Goal: Communication & Community: Answer question/provide support

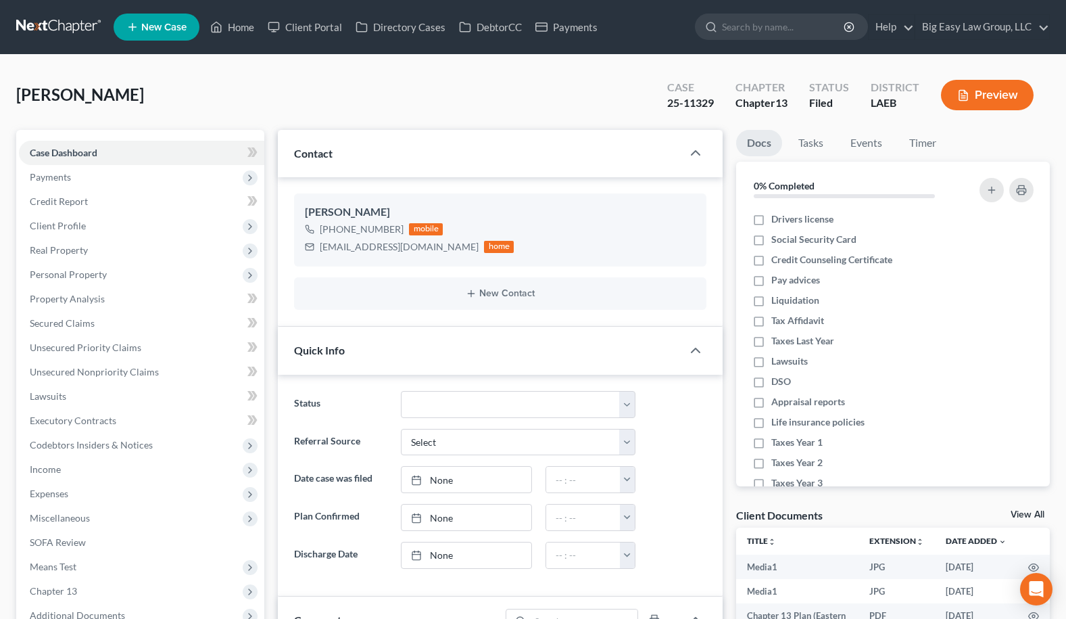
select select "0"
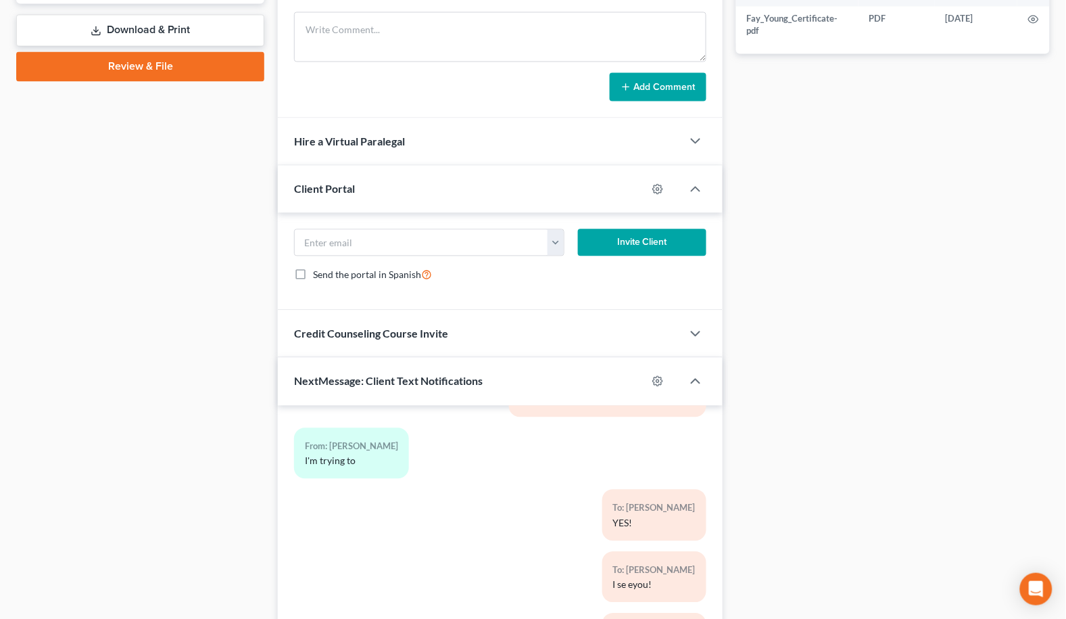
scroll to position [800, 0]
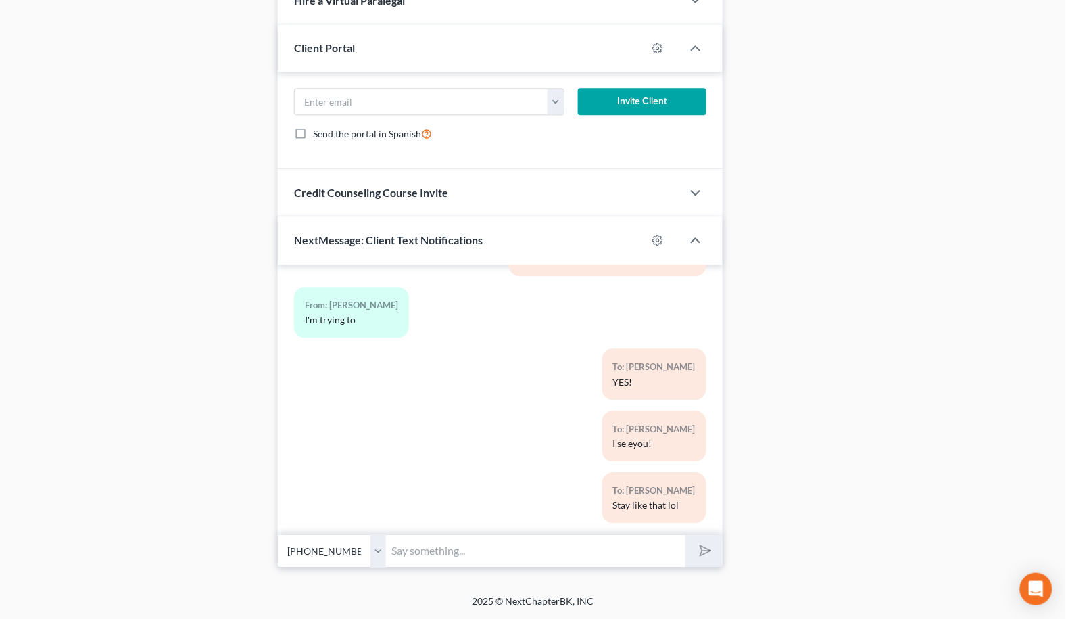
click at [483, 555] on input "text" at bounding box center [536, 550] width 300 height 33
type input "Great Job Ms Fay!"
click at [686, 535] on button "submit" at bounding box center [704, 551] width 37 height 32
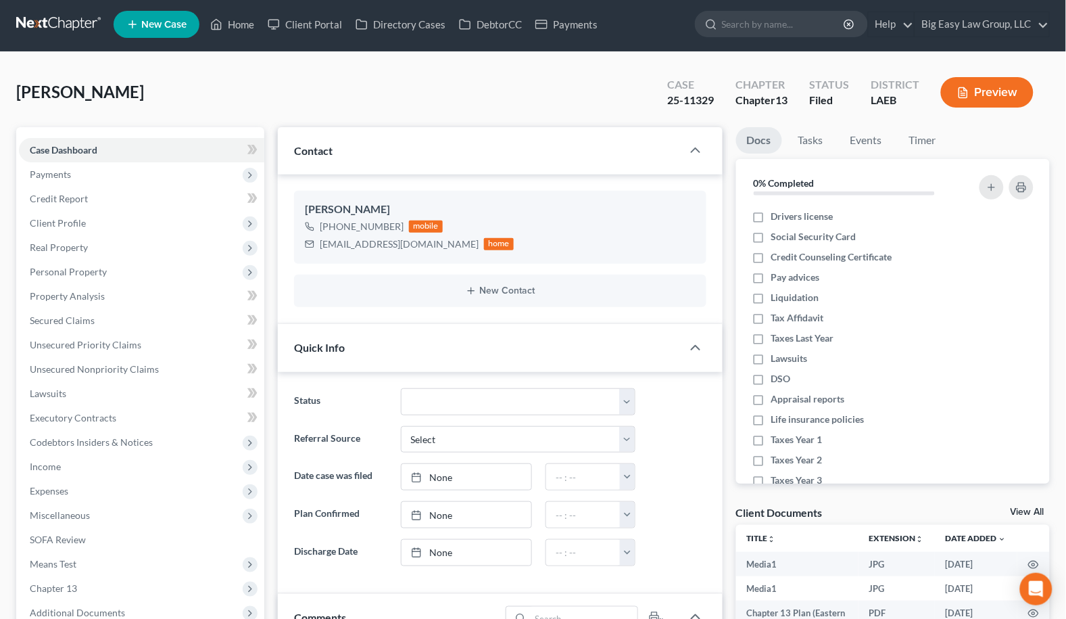
scroll to position [0, 0]
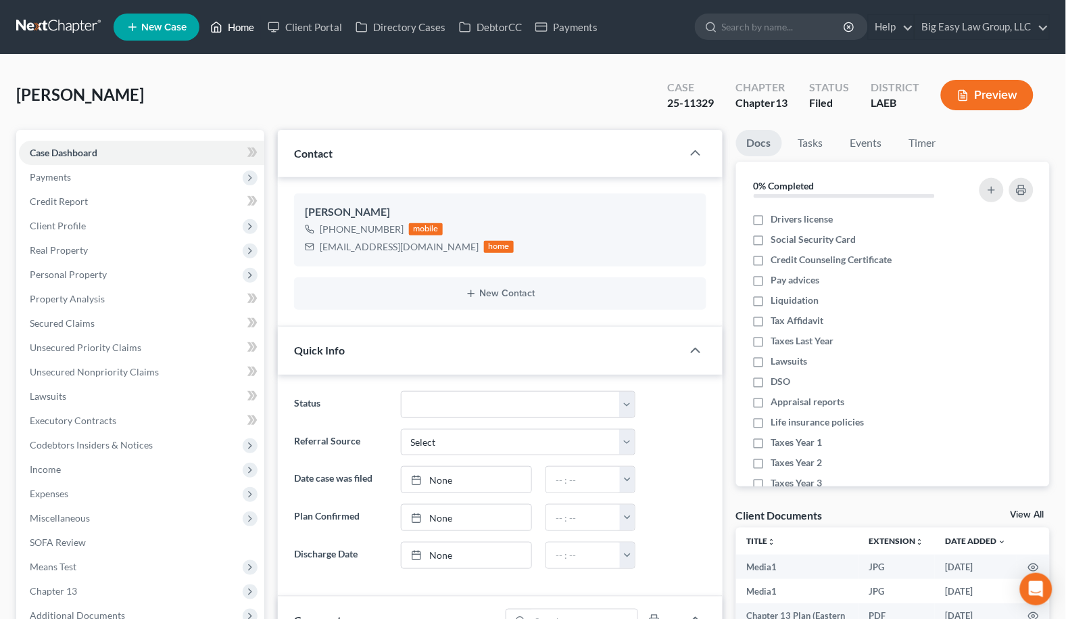
click at [234, 26] on link "Home" at bounding box center [232, 27] width 57 height 24
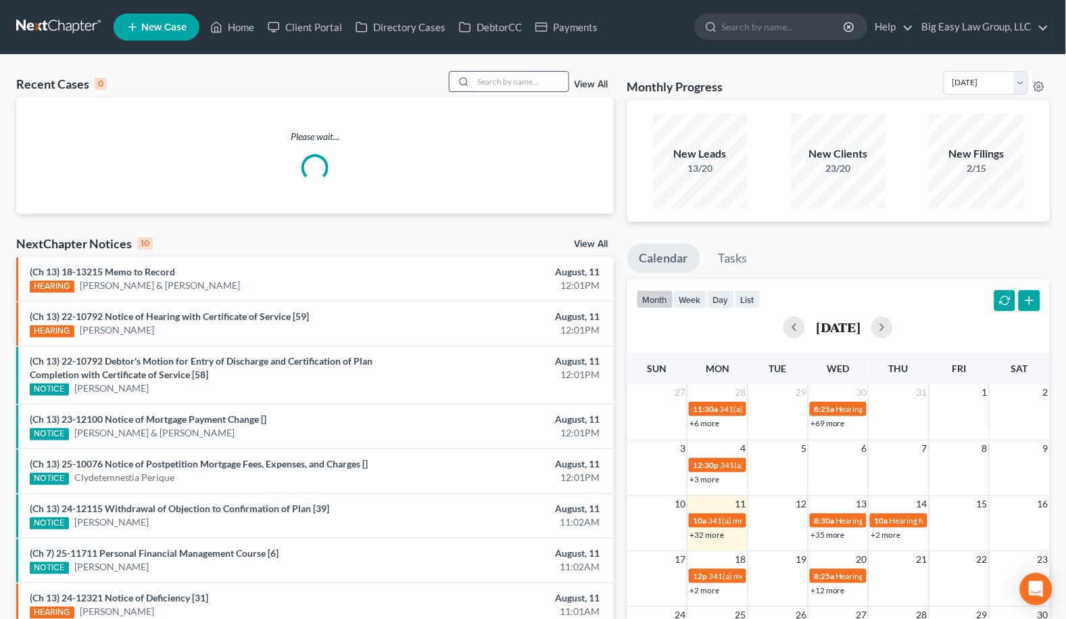
click at [544, 85] on input "search" at bounding box center [521, 82] width 95 height 20
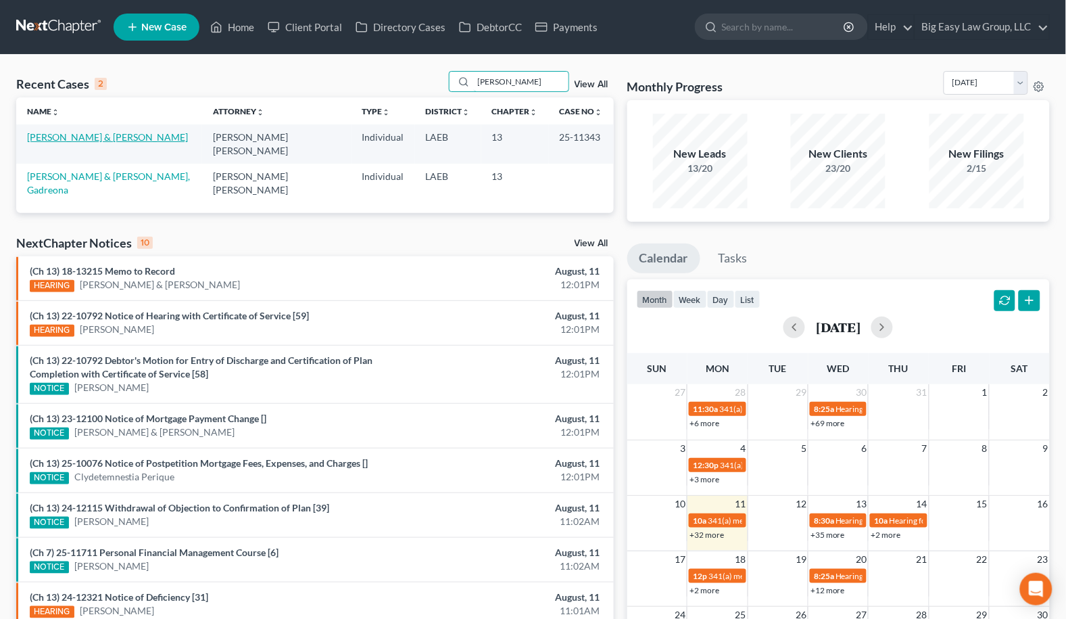
type input "causey"
click at [66, 134] on link "[PERSON_NAME] & [PERSON_NAME]" at bounding box center [107, 136] width 161 height 11
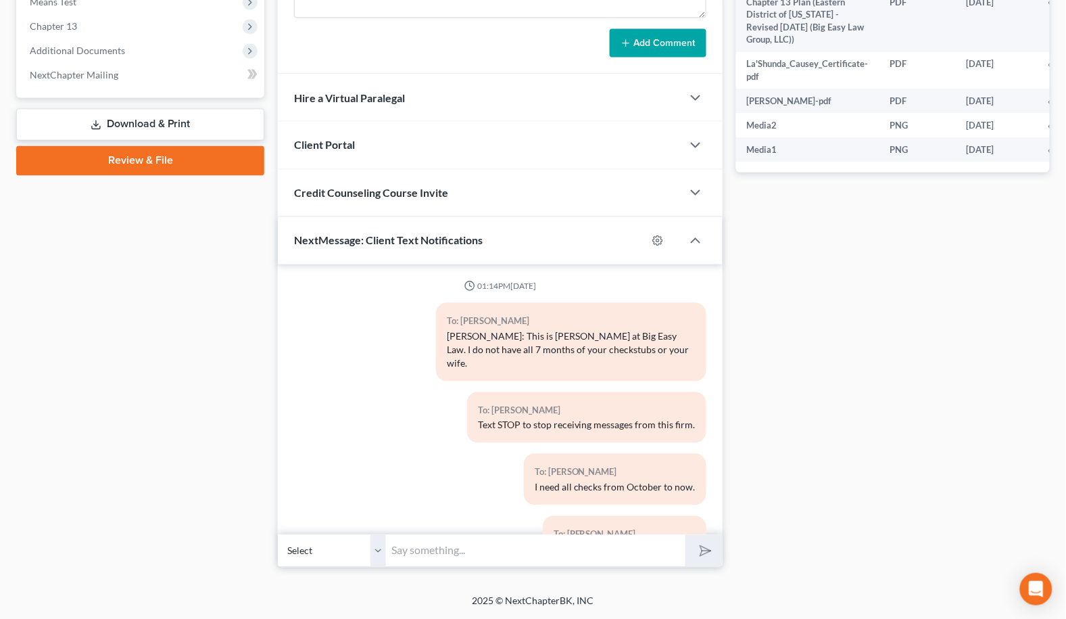
scroll to position [3295, 0]
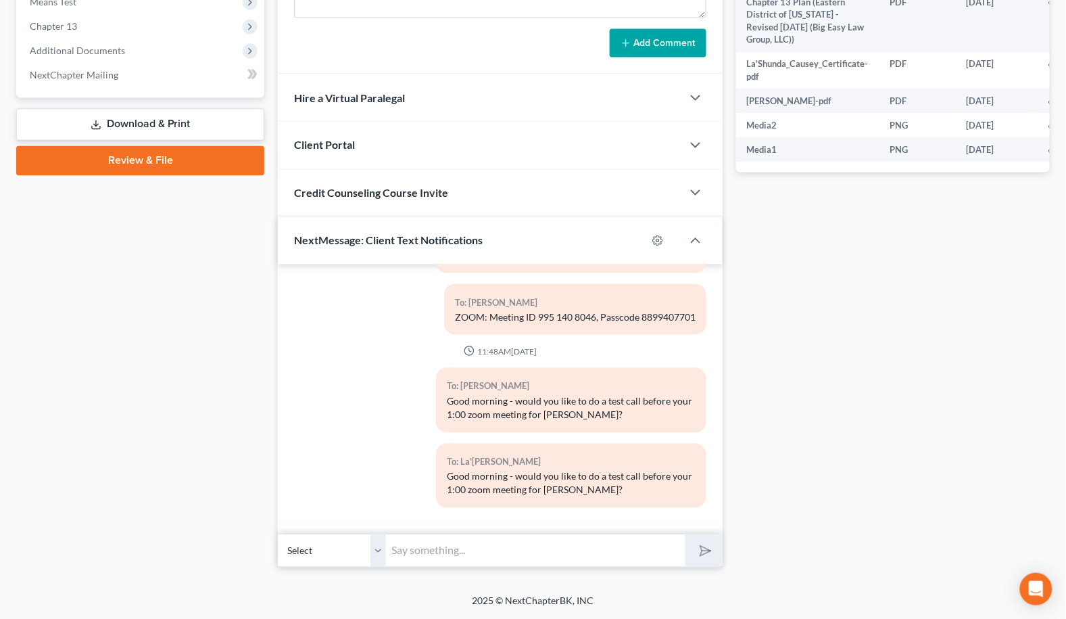
click at [604, 553] on input "text" at bounding box center [536, 550] width 300 height 33
type input "Just checking in that you will both be on the call at 1:00"
click at [686, 535] on button "submit" at bounding box center [704, 551] width 37 height 32
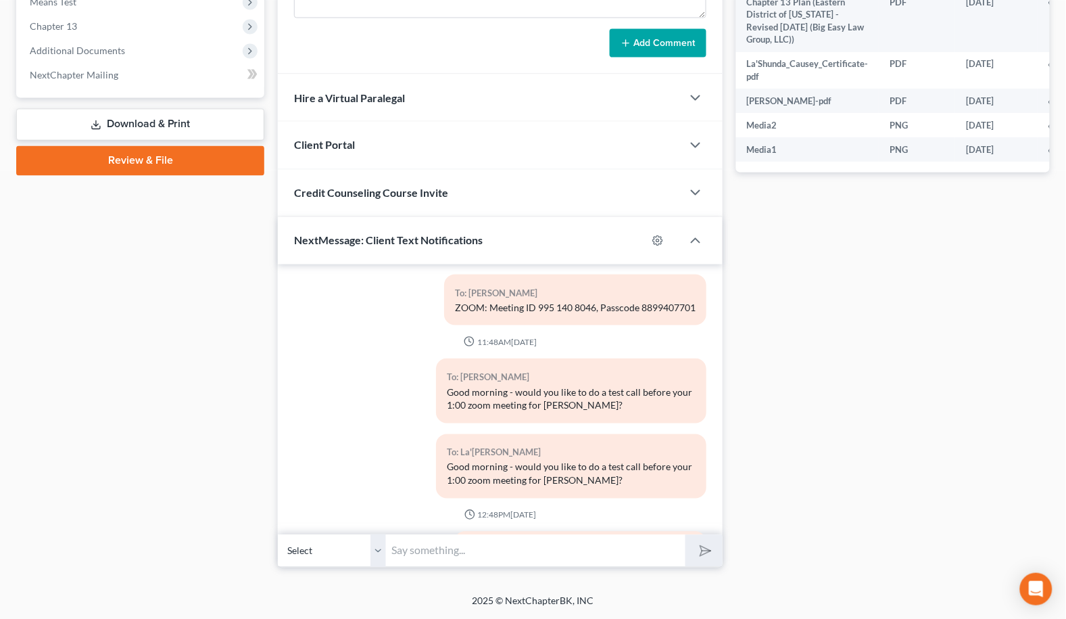
scroll to position [3379, 0]
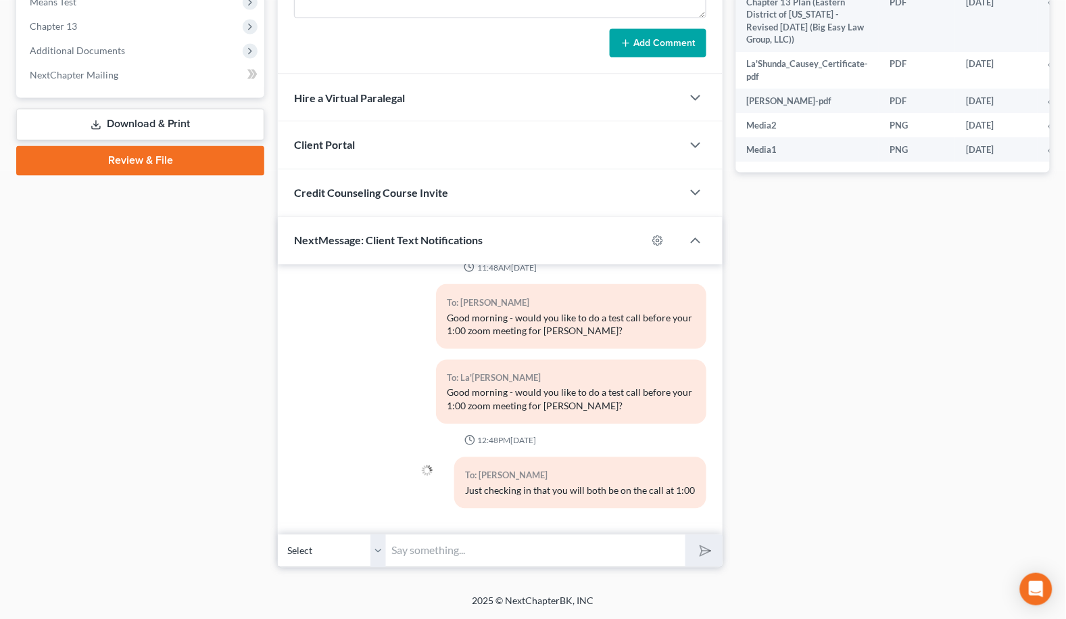
click at [683, 484] on div "Just checking in that you will both be on the call at 1:00" at bounding box center [580, 491] width 231 height 14
drag, startPoint x: 684, startPoint y: 477, endPoint x: 446, endPoint y: 477, distance: 238.7
click at [446, 477] on div "To: Kevin Causey Just checking in that you will both be on the call at 1:00" at bounding box center [571, 488] width 284 height 62
copy div "Just checking in that you will both be on the call at 1:00"
click at [377, 546] on select "Select +1 (985) 515-7328 - Kevin Causey +1 (601) 814-1406 - La'Shunda Causey" at bounding box center [332, 550] width 108 height 33
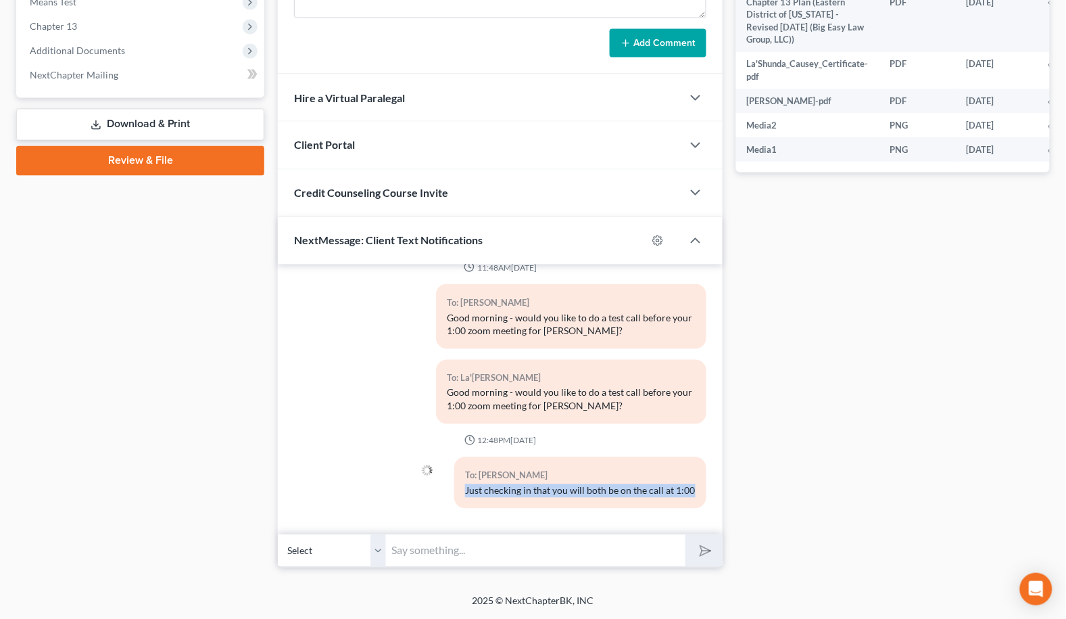
select select "1"
click at [278, 534] on select "Select +1 (985) 515-7328 - Kevin Causey +1 (601) 814-1406 - La'Shunda Causey" at bounding box center [332, 550] width 108 height 33
click at [477, 542] on input "text" at bounding box center [536, 550] width 300 height 33
paste input "Just checking in that you will both be on the call at 1:00"
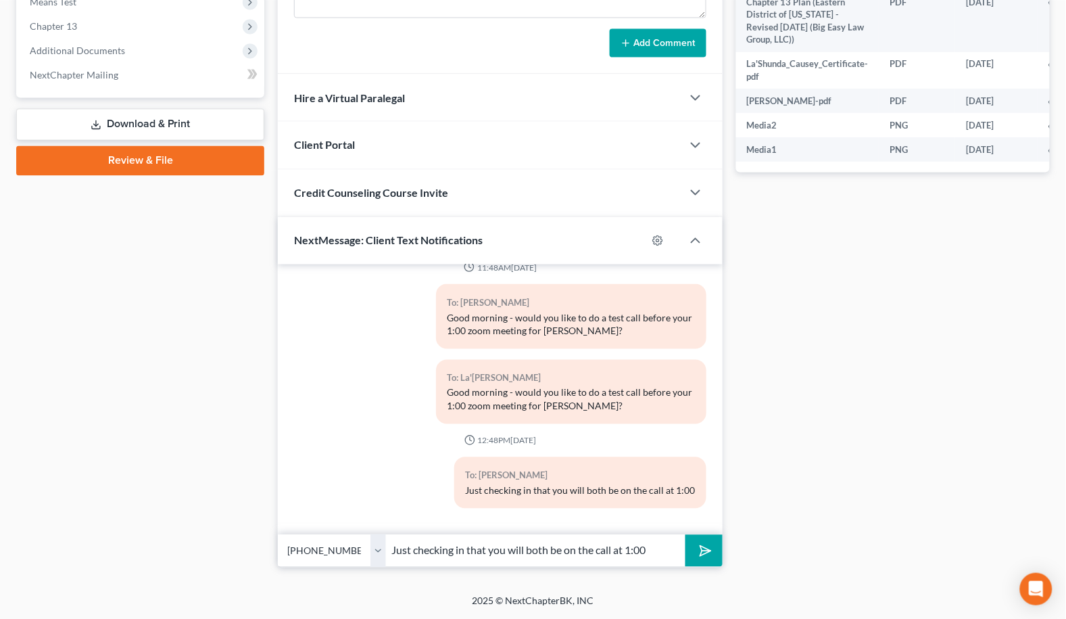
type input "Just checking in that you will both be on the call at 1:00"
click at [715, 544] on button "submit" at bounding box center [704, 551] width 37 height 32
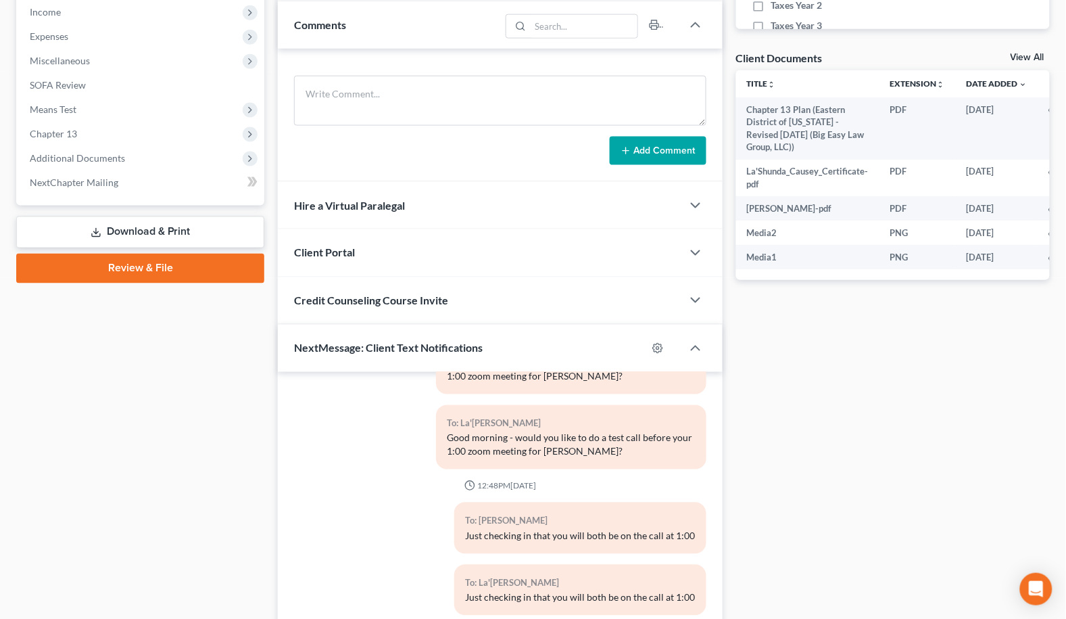
scroll to position [0, 0]
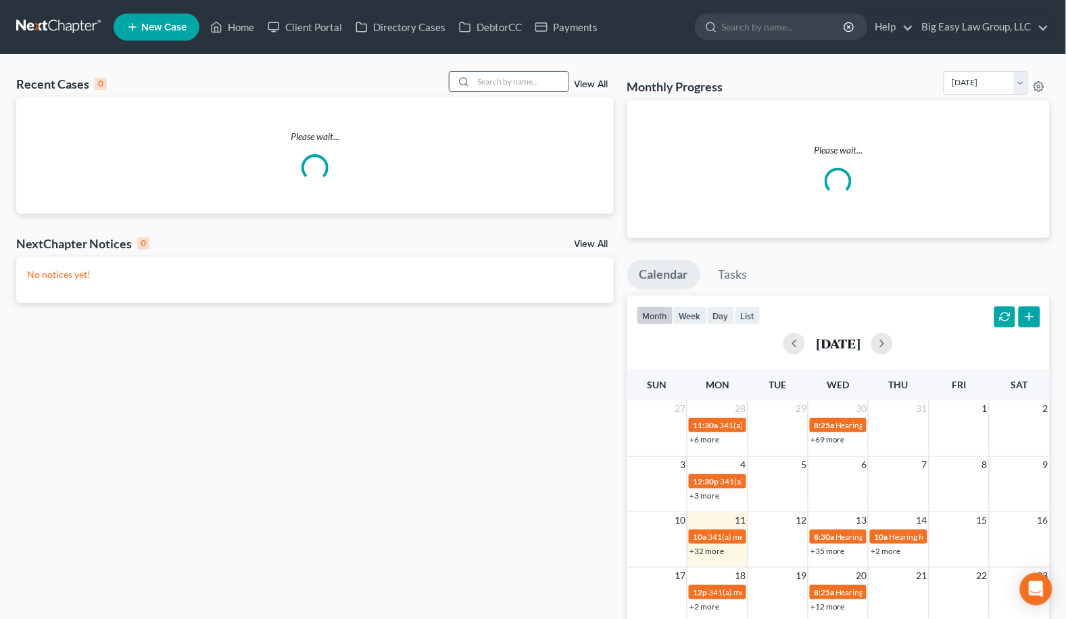
click at [516, 87] on input "search" at bounding box center [521, 82] width 95 height 20
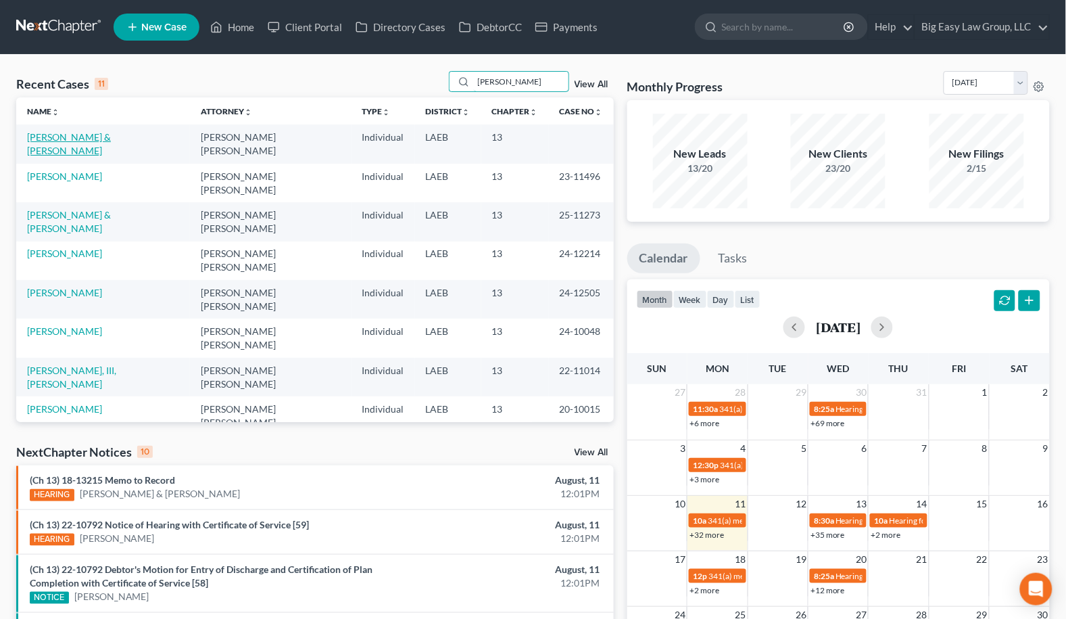
type input "[PERSON_NAME]"
click at [89, 137] on link "[PERSON_NAME] & [PERSON_NAME]" at bounding box center [69, 143] width 84 height 25
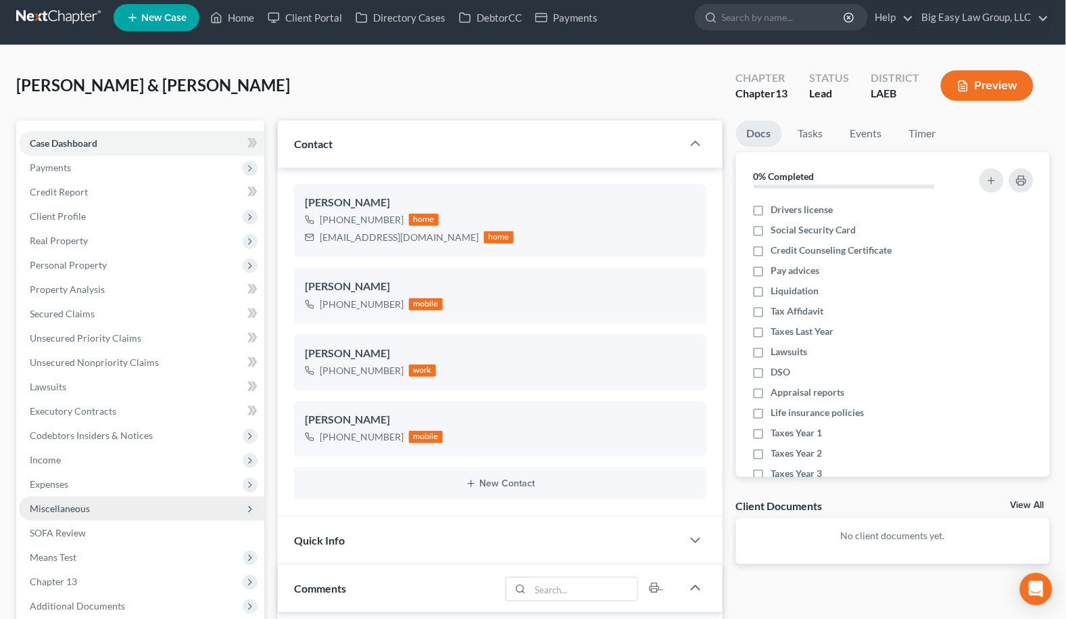
scroll to position [24, 0]
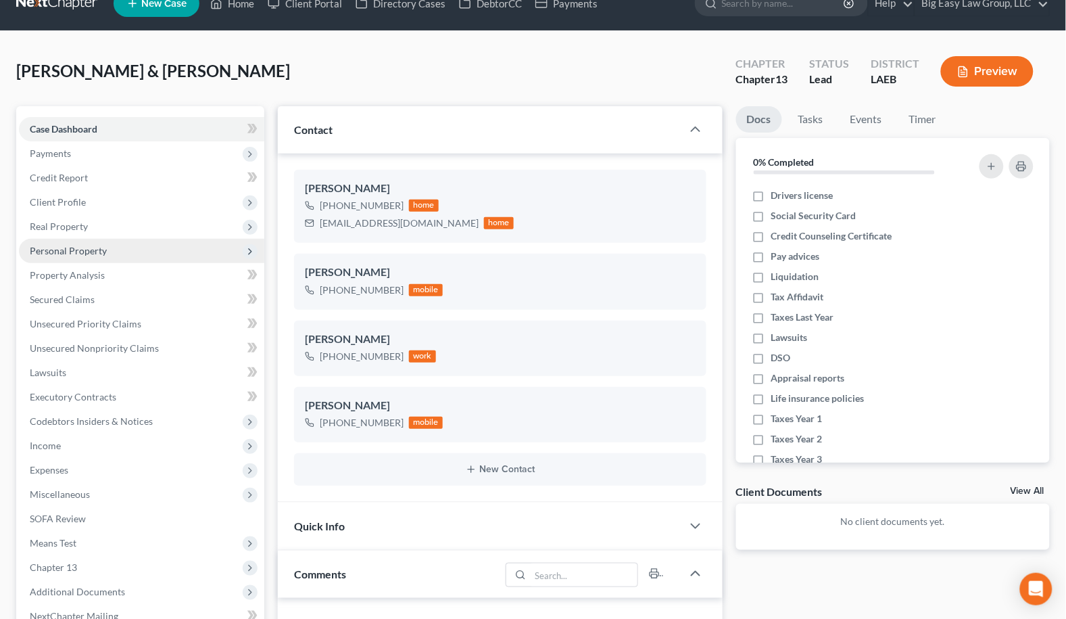
click at [125, 260] on span "Personal Property" at bounding box center [141, 251] width 245 height 24
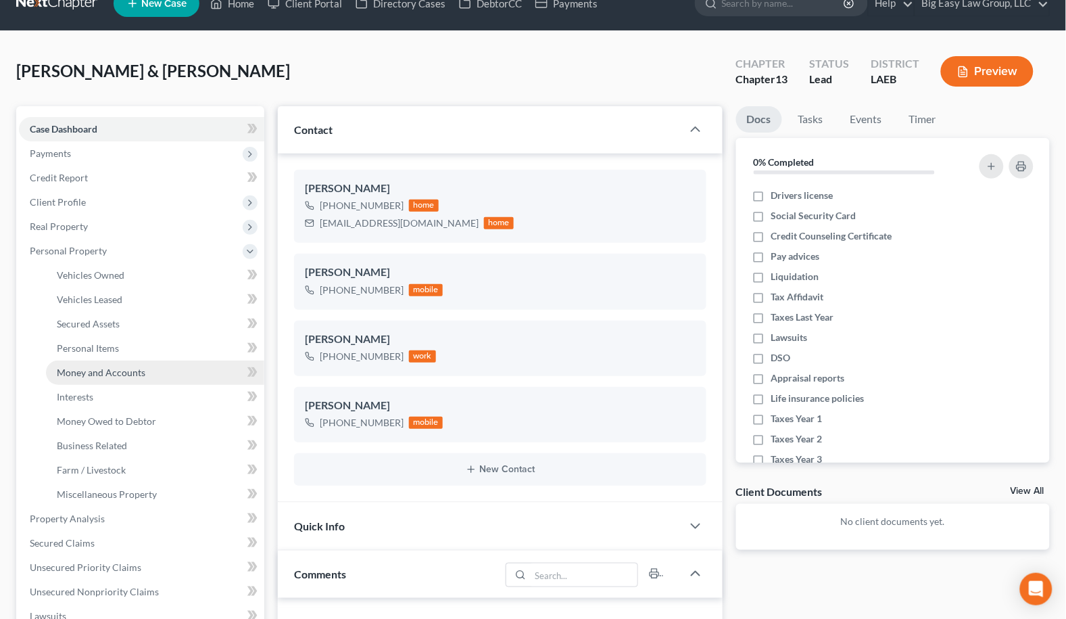
click at [130, 370] on span "Money and Accounts" at bounding box center [101, 372] width 89 height 11
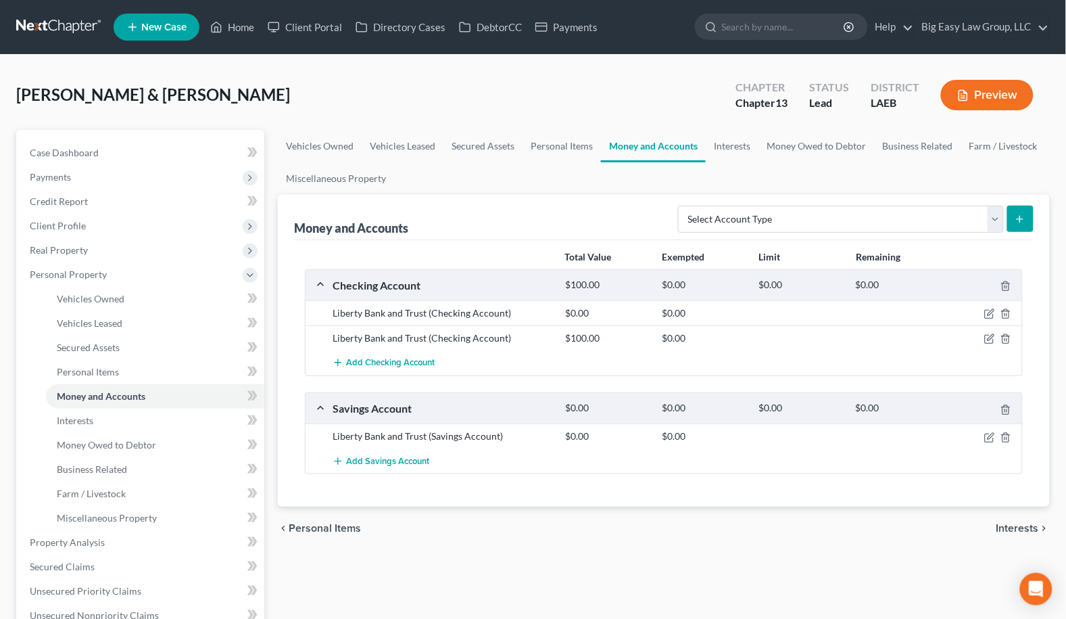
click at [401, 110] on div "[PERSON_NAME] & [PERSON_NAME] Upgraded Chapter Chapter 13 Status Lead District …" at bounding box center [533, 100] width 1034 height 59
